Goal: Task Accomplishment & Management: Use online tool/utility

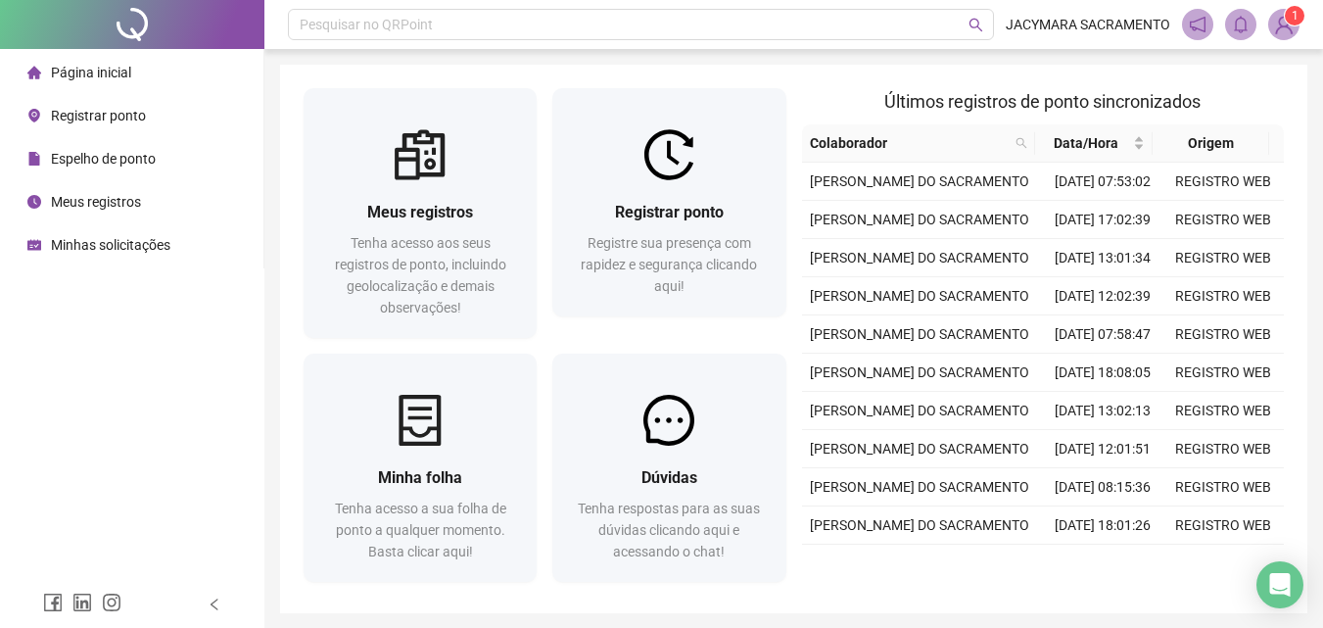
click at [106, 62] on div "Página inicial" at bounding box center [79, 72] width 104 height 39
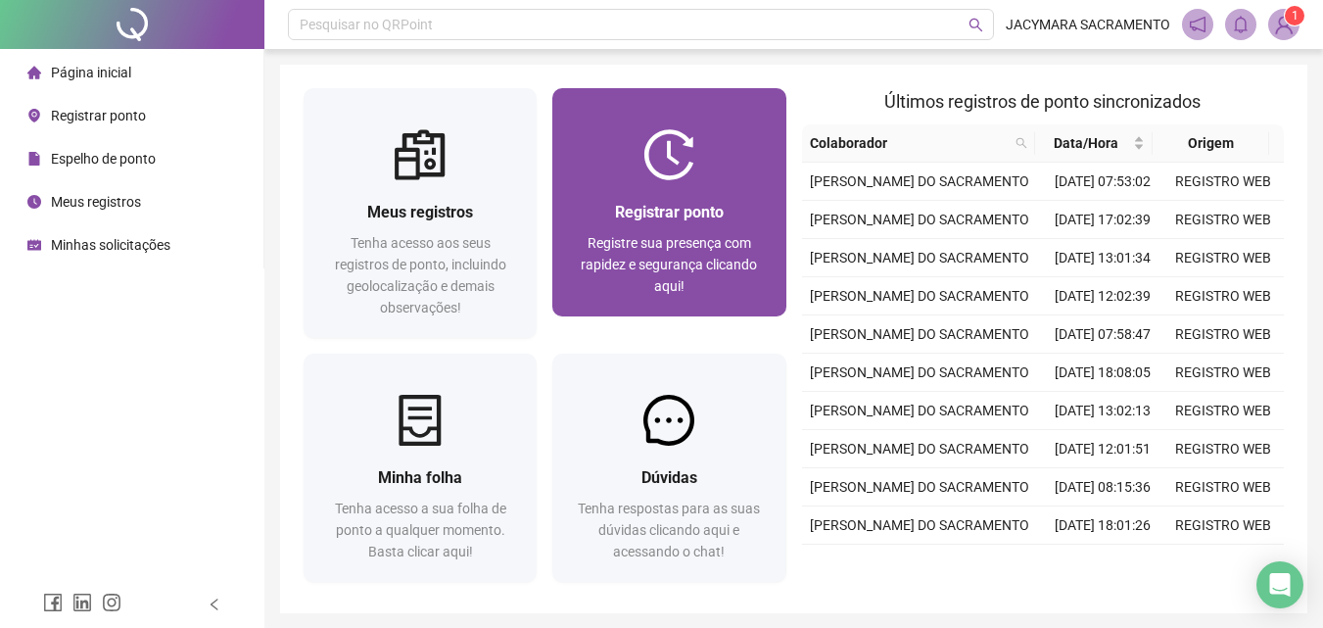
click at [637, 195] on div "Registrar ponto Registre sua presença com rapidez e segurança clicando aqui!" at bounding box center [668, 248] width 233 height 136
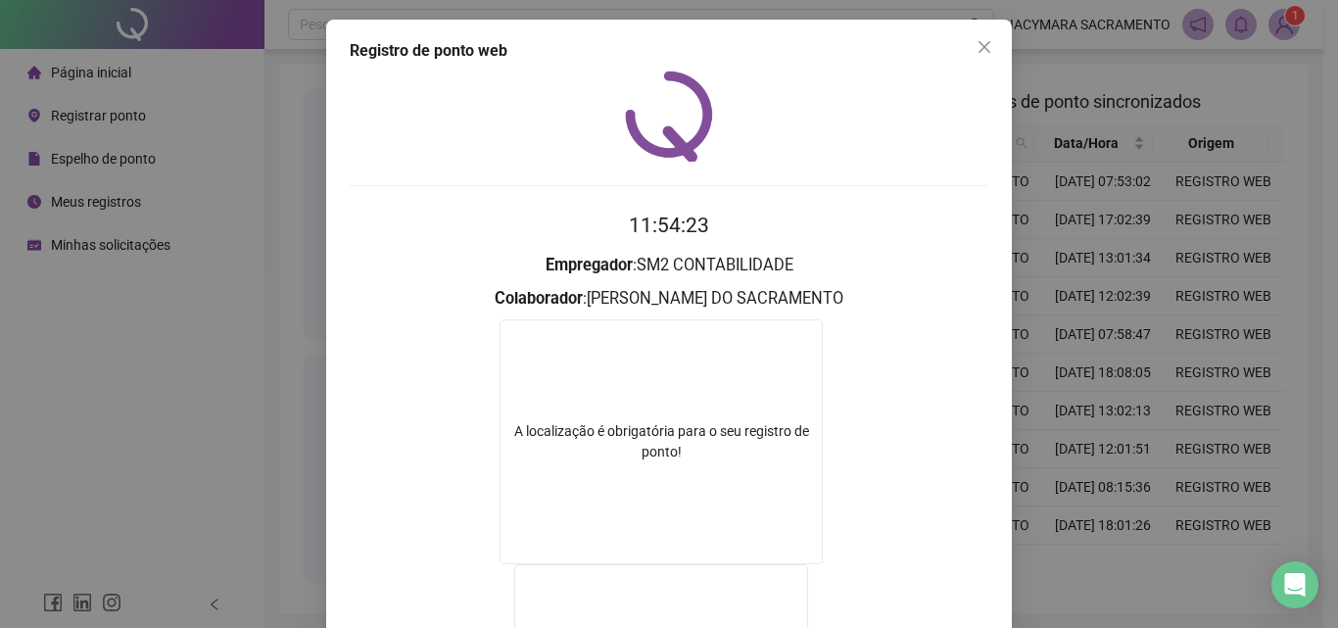
click at [977, 42] on icon "close" at bounding box center [984, 47] width 16 height 16
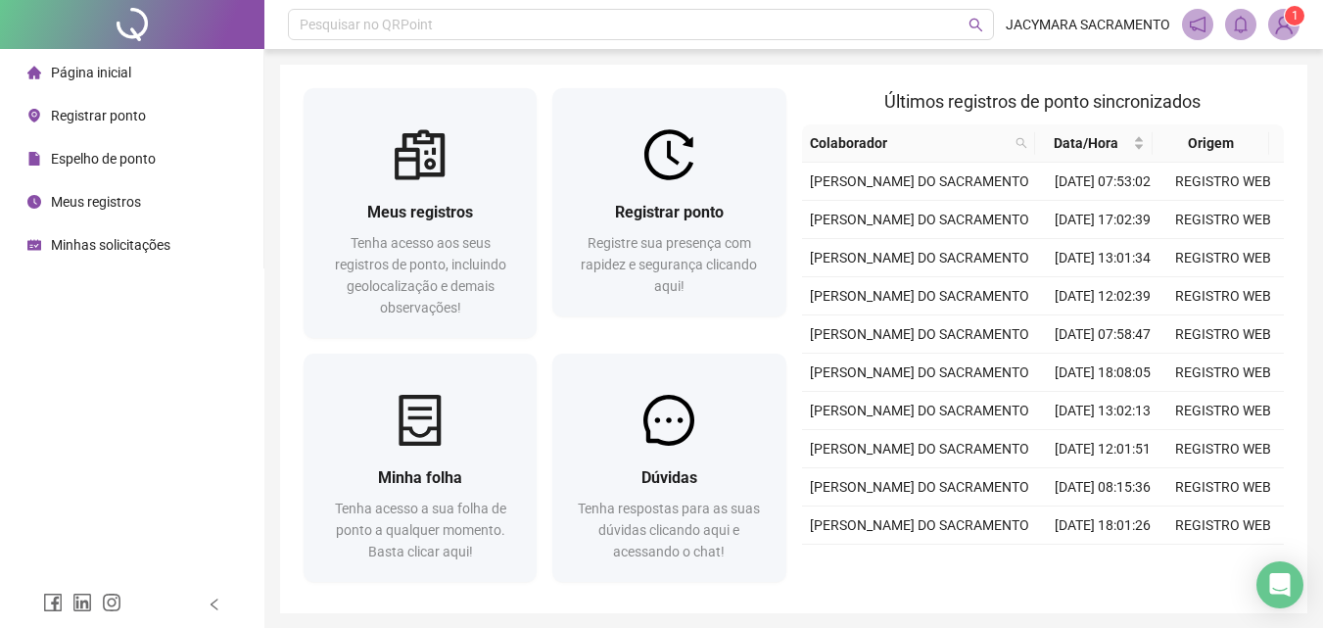
click at [116, 71] on span "Página inicial" at bounding box center [91, 73] width 80 height 16
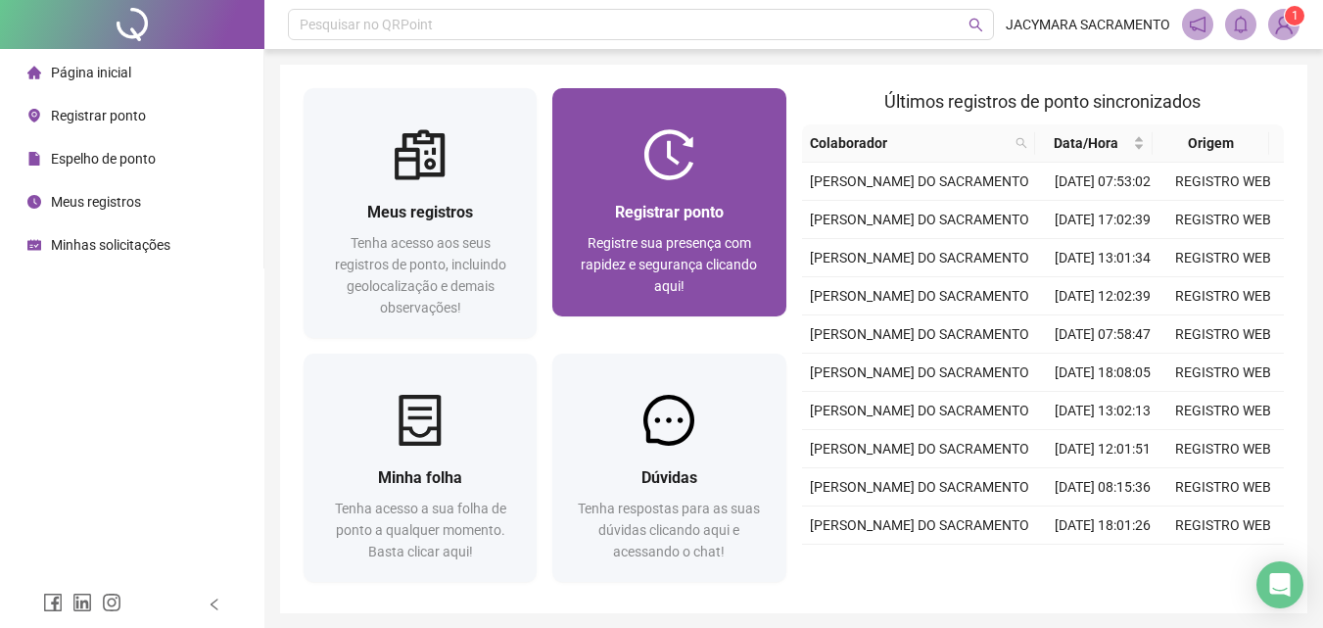
click at [647, 190] on div "Registrar ponto Registre sua presença com rapidez e segurança clicando aqui!" at bounding box center [668, 248] width 233 height 136
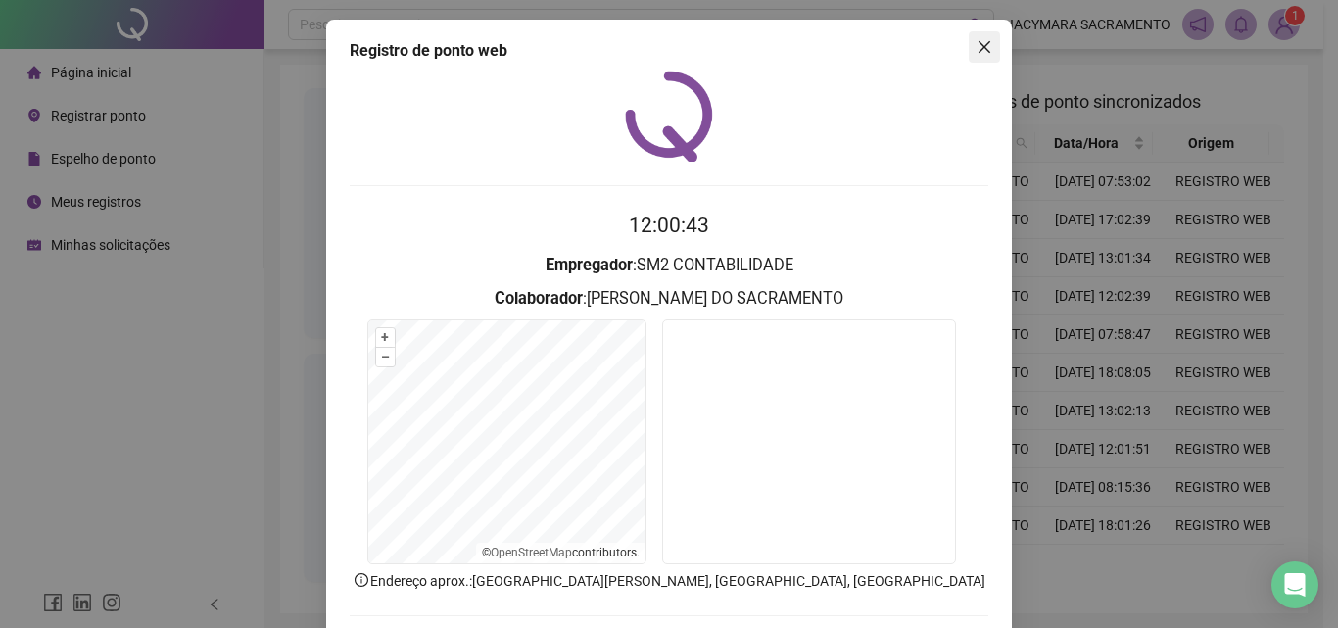
click at [976, 45] on icon "close" at bounding box center [984, 47] width 16 height 16
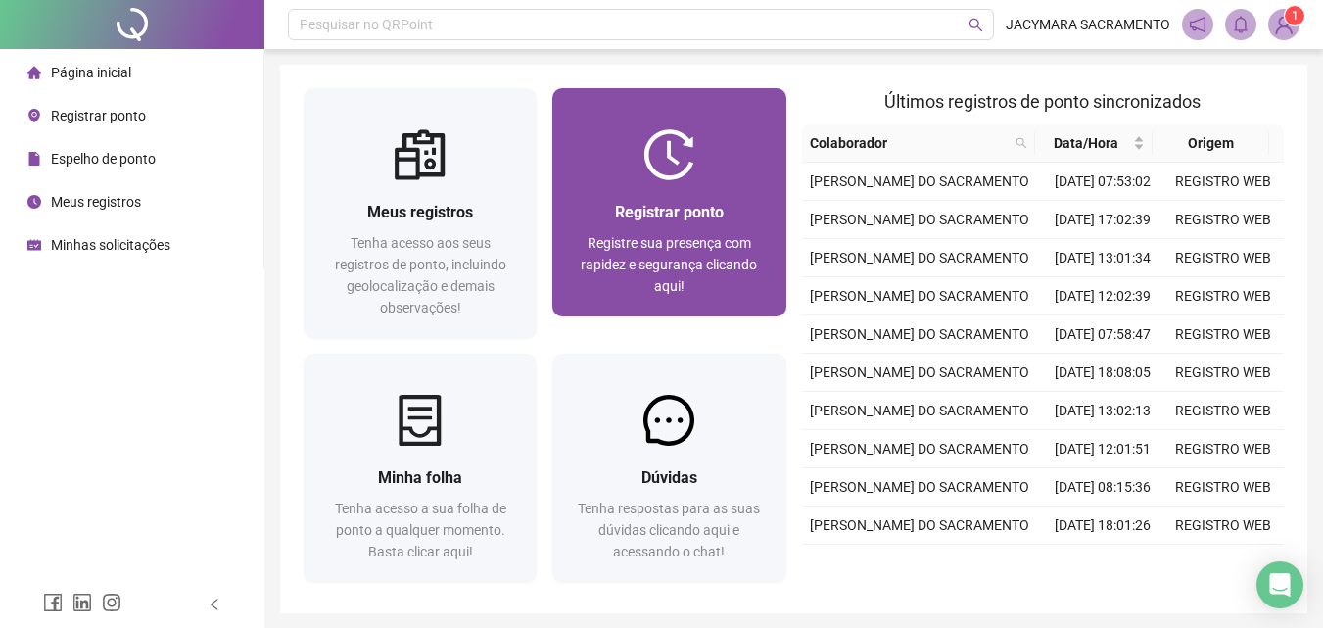
click at [648, 241] on span "Registre sua presença com rapidez e segurança clicando aqui!" at bounding box center [669, 264] width 176 height 59
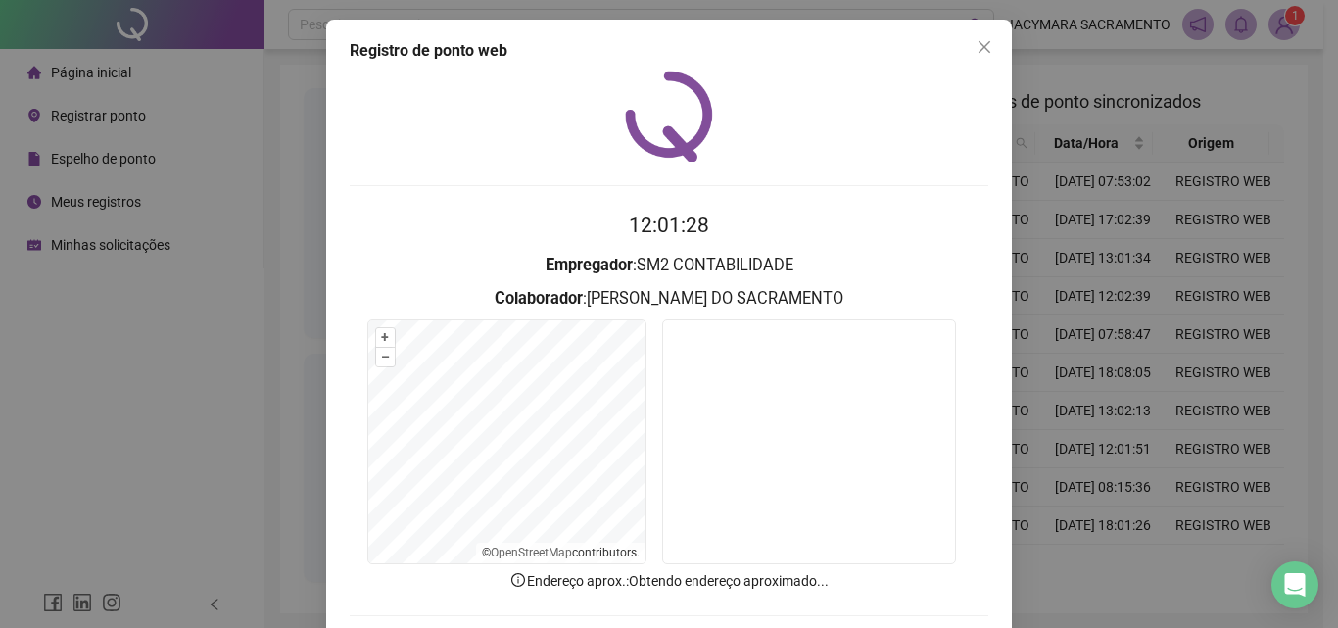
scroll to position [94, 0]
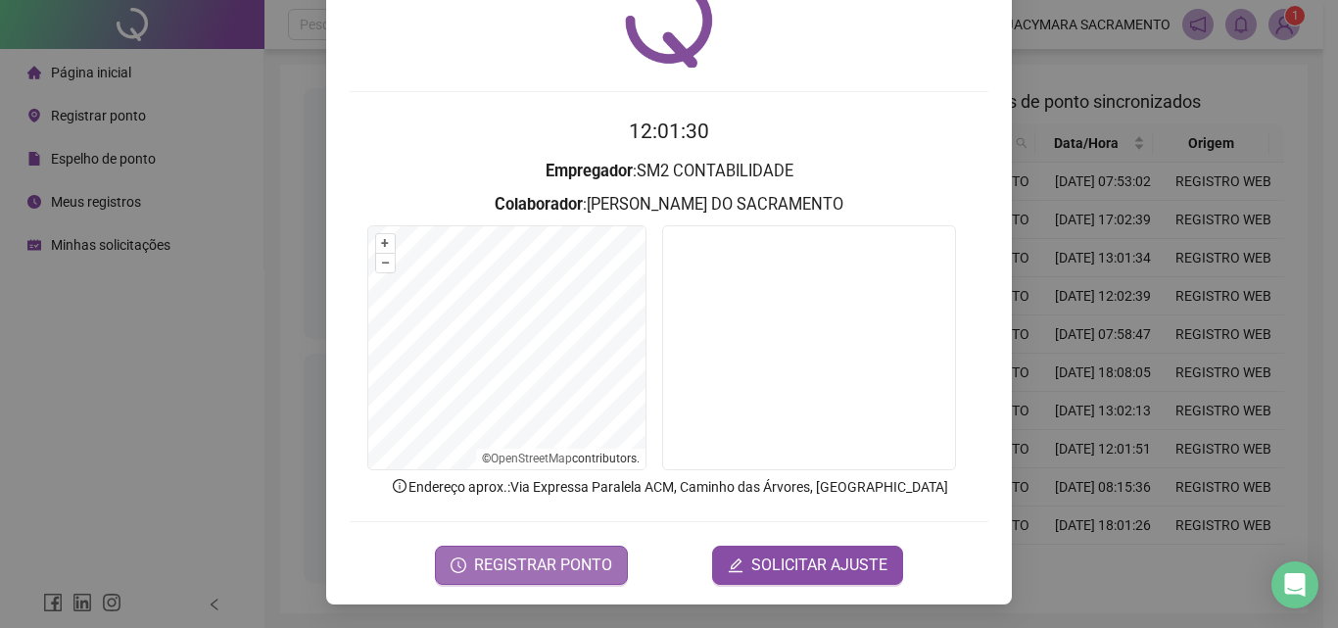
click at [582, 561] on span "REGISTRAR PONTO" at bounding box center [543, 565] width 138 height 24
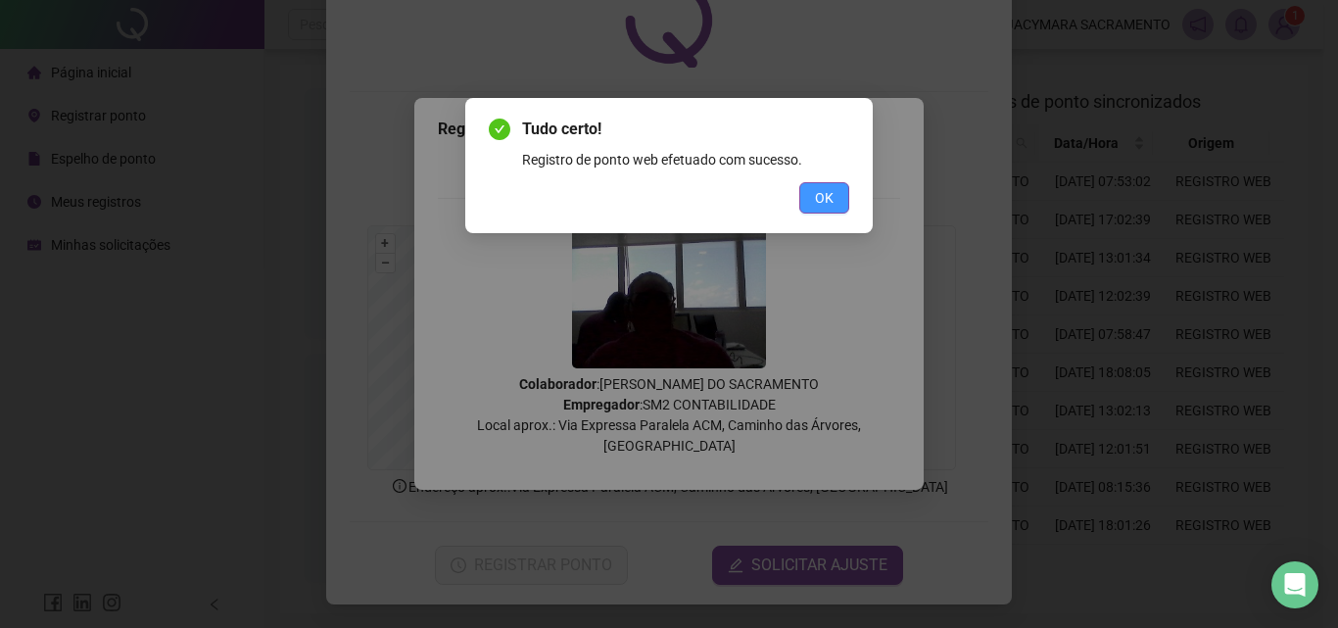
click at [840, 194] on button "OK" at bounding box center [824, 197] width 50 height 31
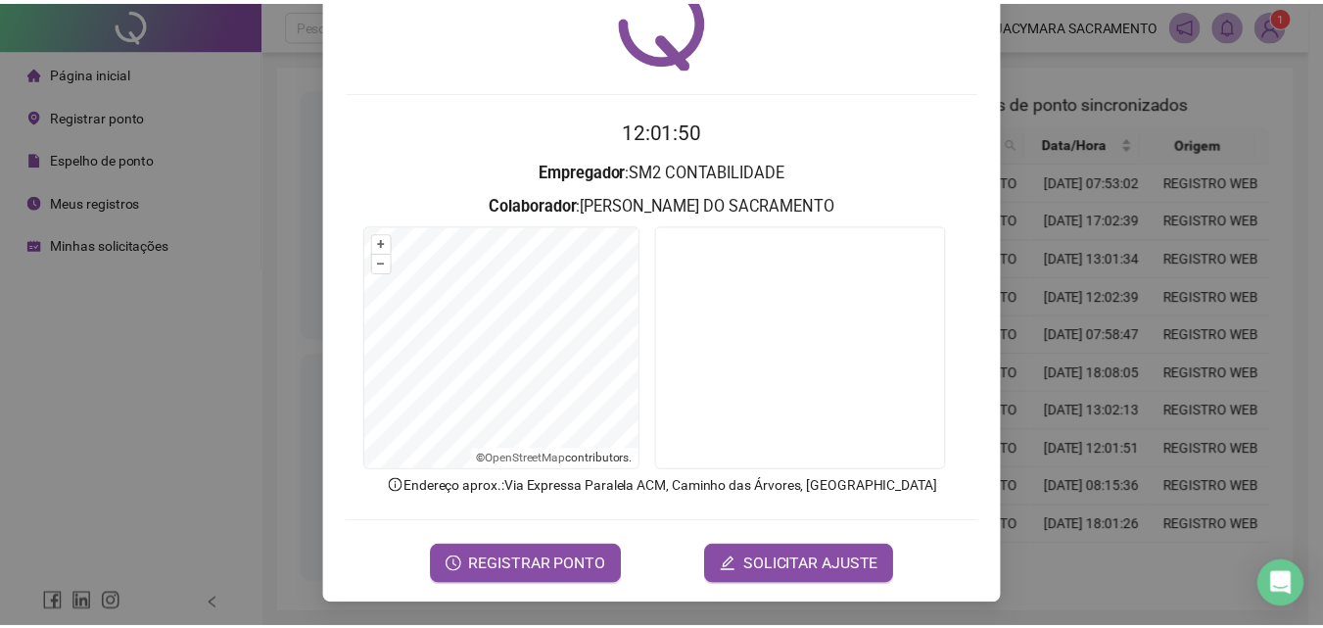
scroll to position [0, 0]
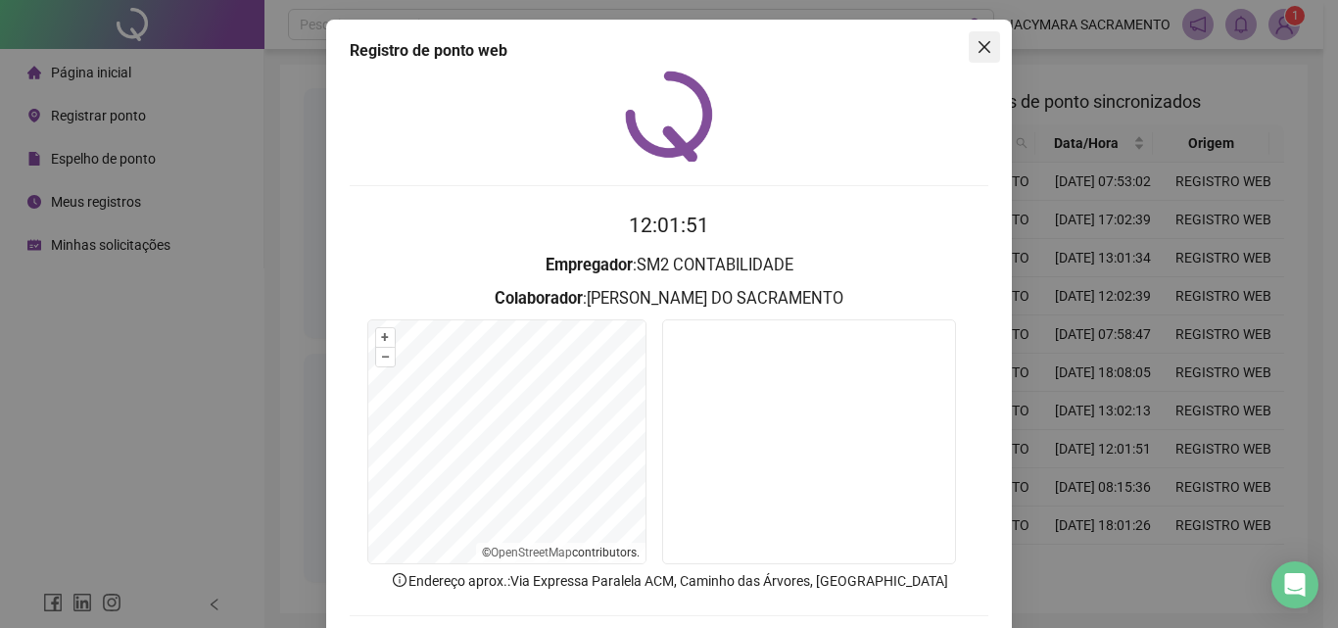
click at [980, 46] on icon "close" at bounding box center [984, 47] width 16 height 16
